Goal: Information Seeking & Learning: Learn about a topic

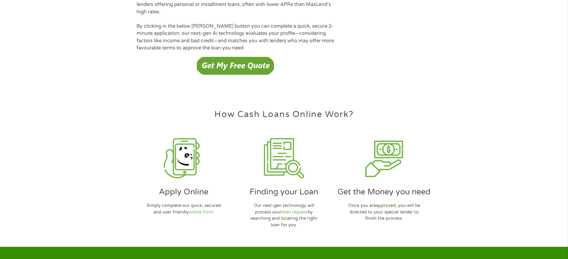
scroll to position [1725, 0]
